Goal: Task Accomplishment & Management: Use online tool/utility

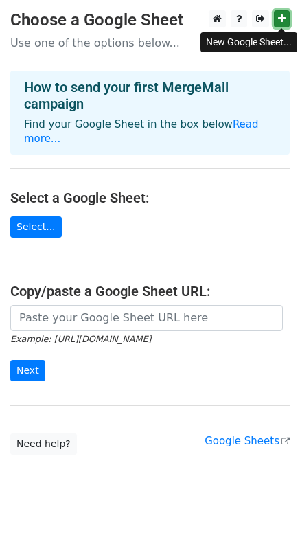
click at [282, 16] on icon at bounding box center [282, 19] width 8 height 10
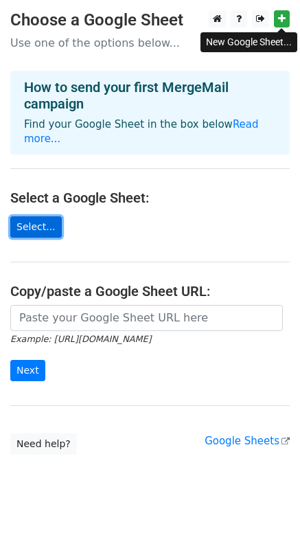
click at [34, 216] on link "Select..." at bounding box center [36, 226] width 52 height 21
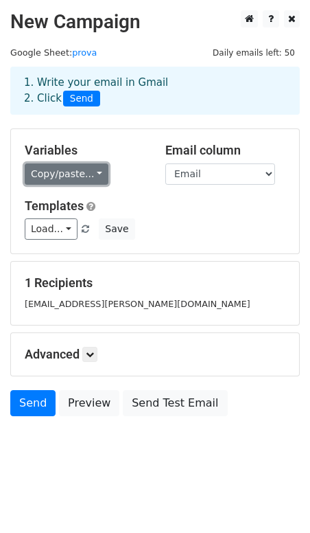
click at [87, 174] on link "Copy/paste..." at bounding box center [67, 173] width 84 height 21
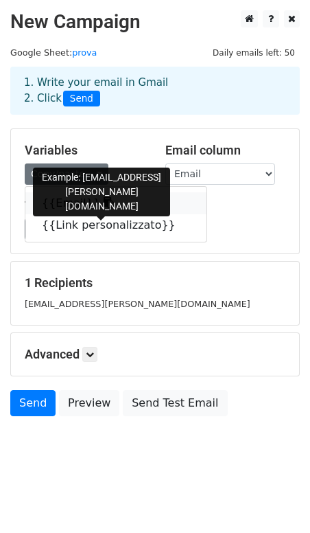
click at [55, 205] on link "{{Email}}" at bounding box center [115, 203] width 181 height 22
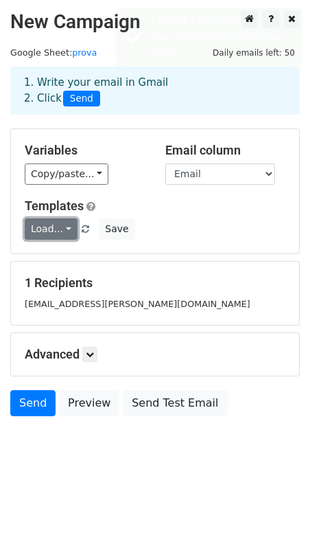
click at [63, 231] on link "Load..." at bounding box center [51, 228] width 53 height 21
click at [188, 220] on div "Load... No templates saved Save" at bounding box center [155, 228] width 282 height 21
click at [296, 423] on body "New Campaign Daily emails left: 50 Google Sheet: prova 1. Write your email in G…" at bounding box center [155, 244] width 310 height 468
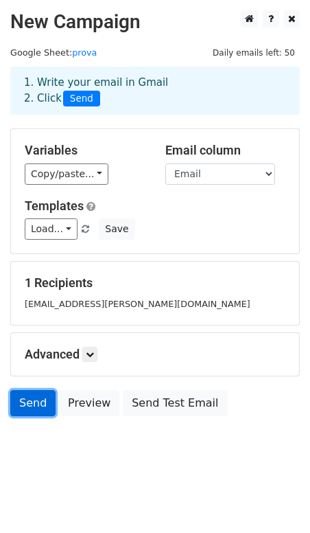
click at [33, 405] on link "Send" at bounding box center [32, 403] width 45 height 26
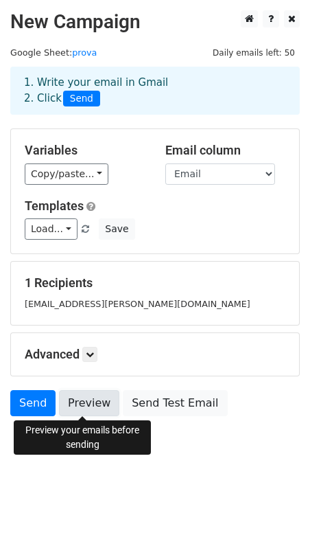
click at [84, 405] on link "Preview" at bounding box center [89, 403] width 60 height 26
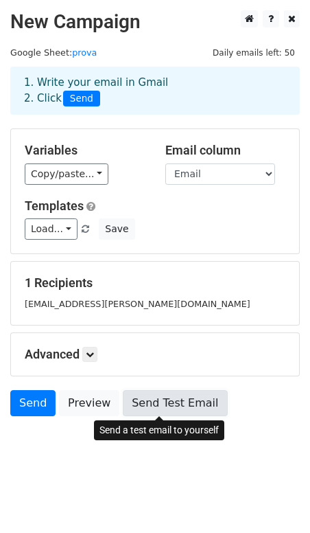
click at [176, 404] on link "Send Test Email" at bounding box center [175, 403] width 104 height 26
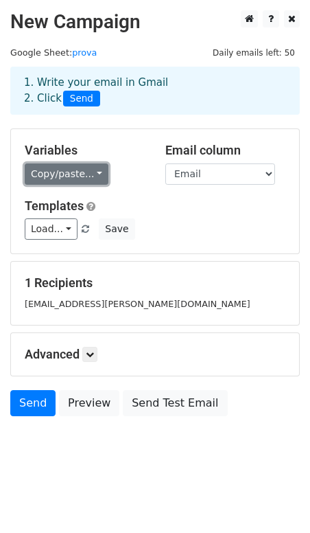
click at [91, 174] on link "Copy/paste..." at bounding box center [67, 173] width 84 height 21
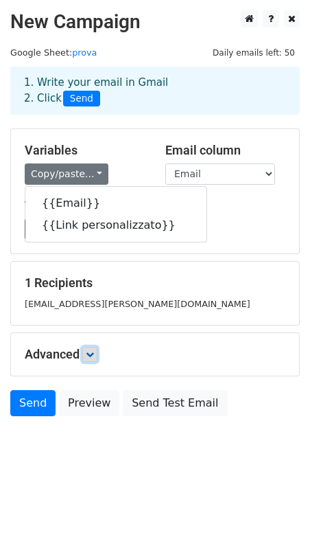
click at [93, 354] on icon at bounding box center [90, 354] width 8 height 8
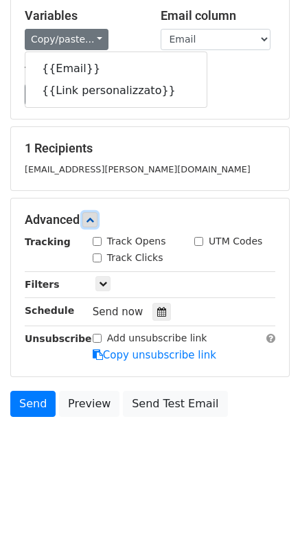
scroll to position [66, 0]
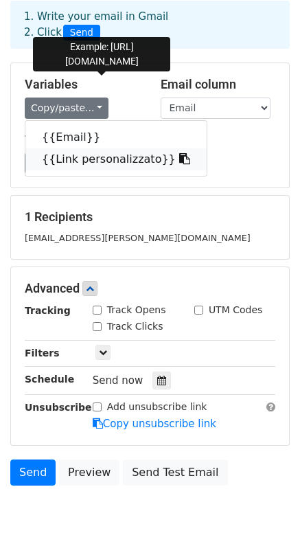
click at [126, 165] on link "{{Link personalizzato}}" at bounding box center [115, 159] width 181 height 22
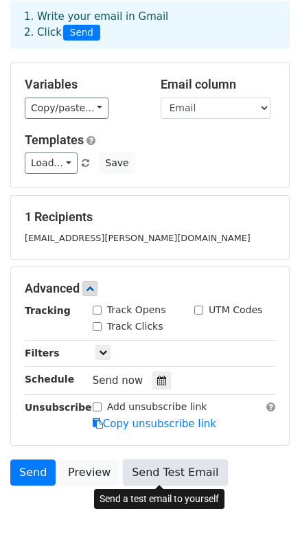
click at [153, 474] on link "Send Test Email" at bounding box center [175, 473] width 104 height 26
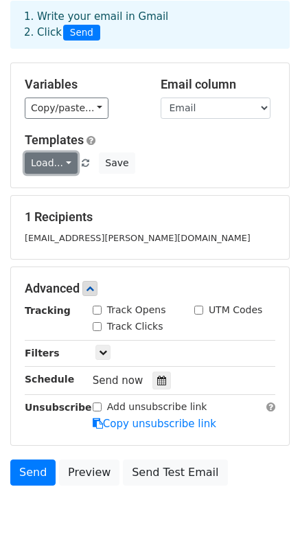
click at [65, 165] on link "Load..." at bounding box center [51, 162] width 53 height 21
click at [190, 157] on div "Load... No templates saved Save" at bounding box center [149, 162] width 271 height 21
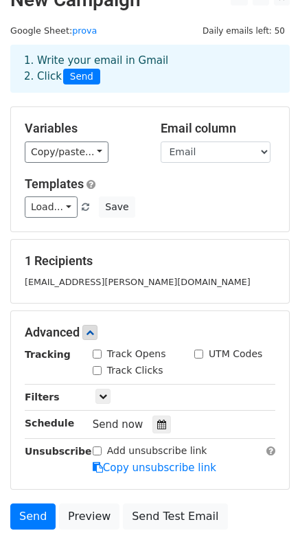
scroll to position [0, 0]
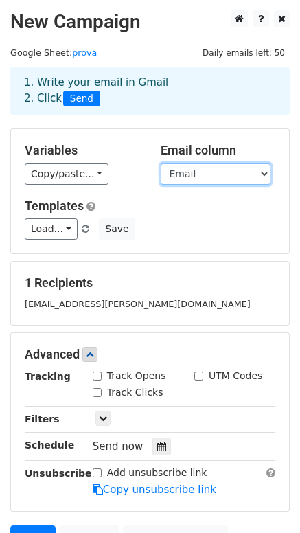
click at [217, 174] on select "Email Link personalizzato" at bounding box center [216, 173] width 110 height 21
click at [161, 163] on select "Email Link personalizzato" at bounding box center [216, 173] width 110 height 21
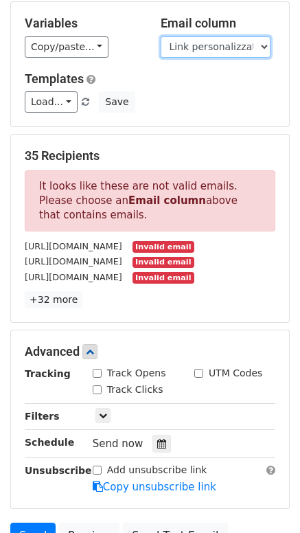
scroll to position [137, 0]
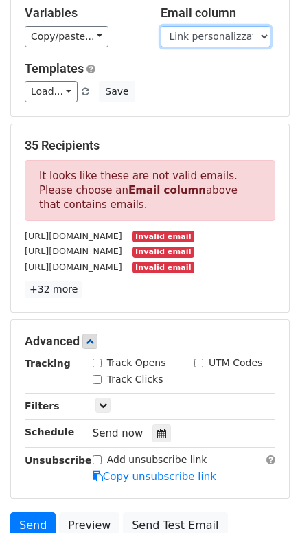
click at [210, 41] on select "Email Link personalizzato" at bounding box center [216, 36] width 110 height 21
select select "Email"
click at [161, 26] on select "Email Link personalizzato" at bounding box center [216, 36] width 110 height 21
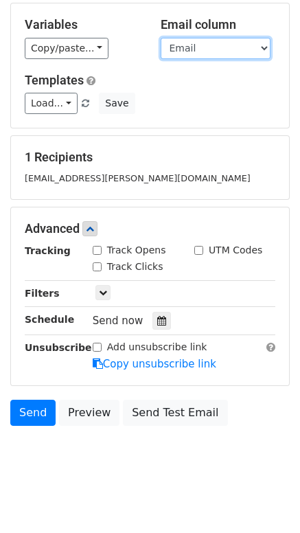
scroll to position [135, 0]
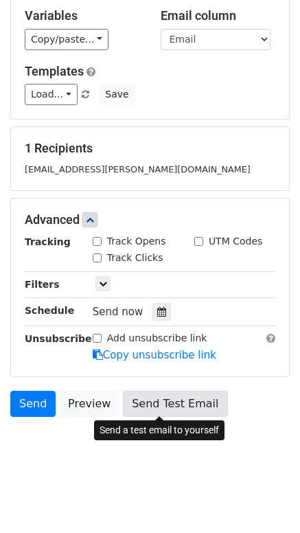
click at [157, 405] on link "Send Test Email" at bounding box center [175, 404] width 104 height 26
